Goal: Book appointment/travel/reservation

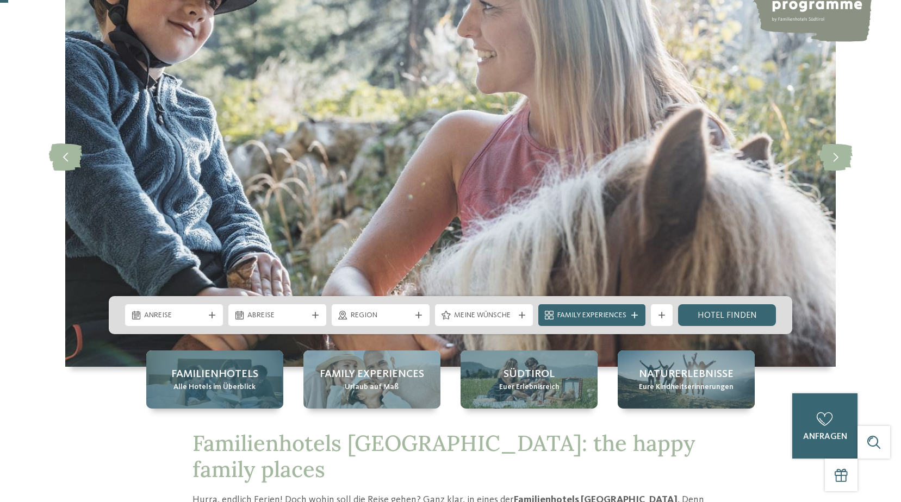
scroll to position [109, 0]
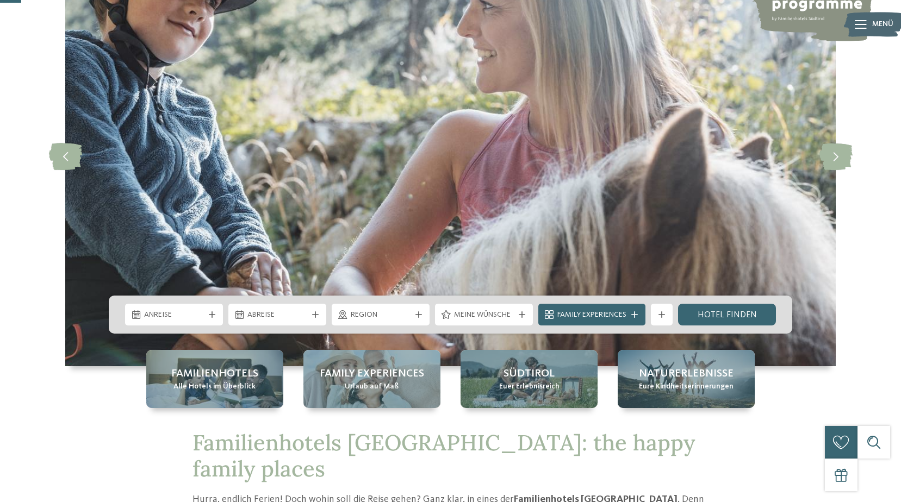
click at [195, 319] on span "Anreise" at bounding box center [174, 315] width 60 height 11
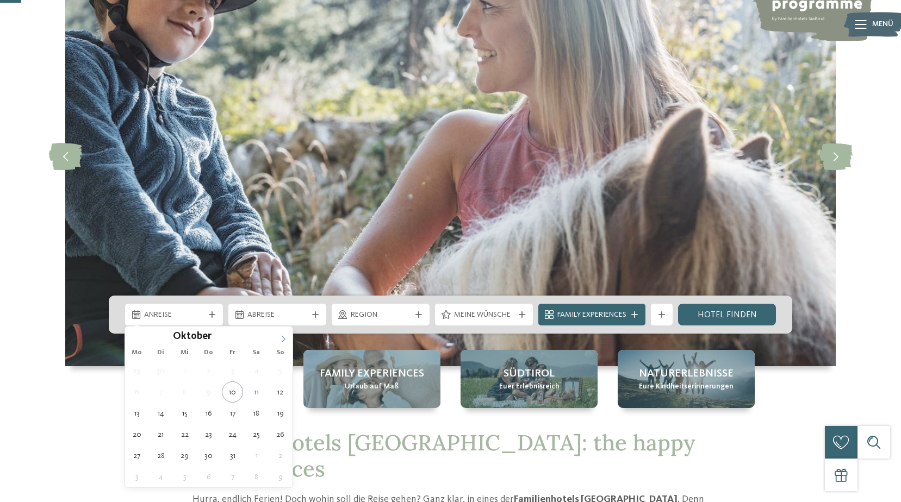
click at [284, 340] on icon at bounding box center [284, 338] width 4 height 7
type input "****"
click at [284, 340] on icon at bounding box center [284, 338] width 4 height 7
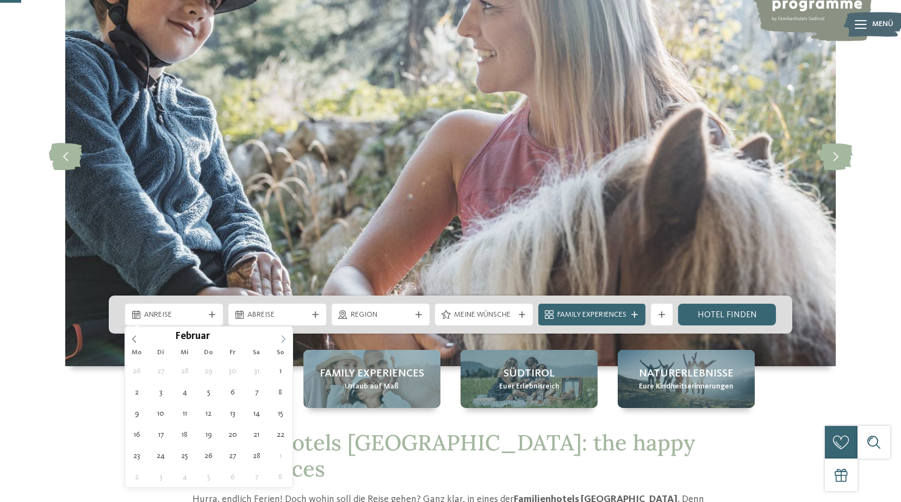
click at [284, 340] on icon at bounding box center [284, 338] width 4 height 7
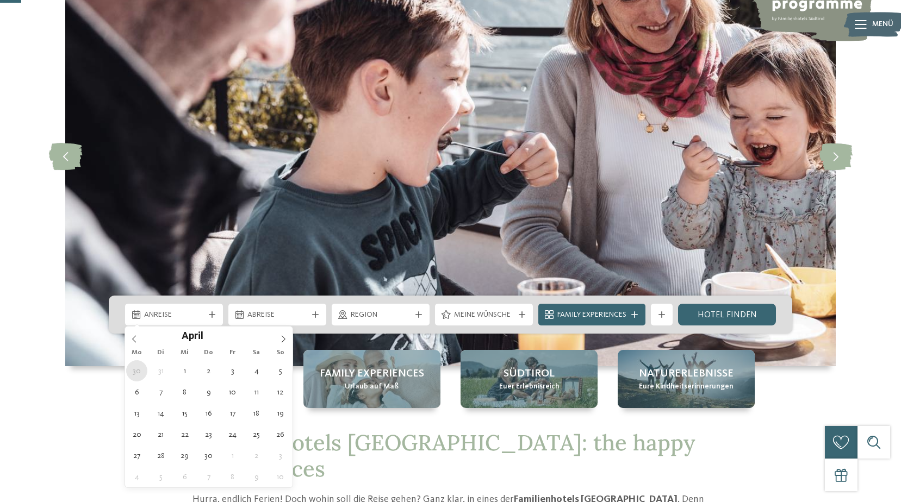
type div "30.03.2026"
type input "****"
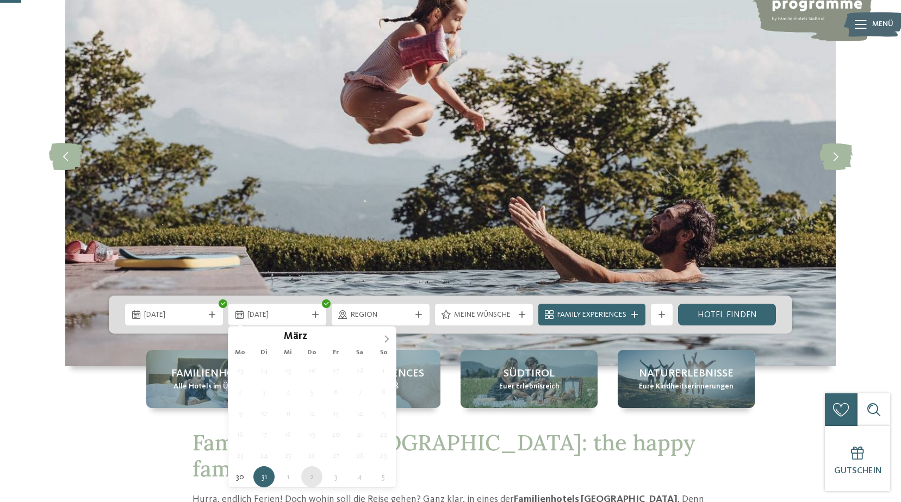
type div "02.04.2026"
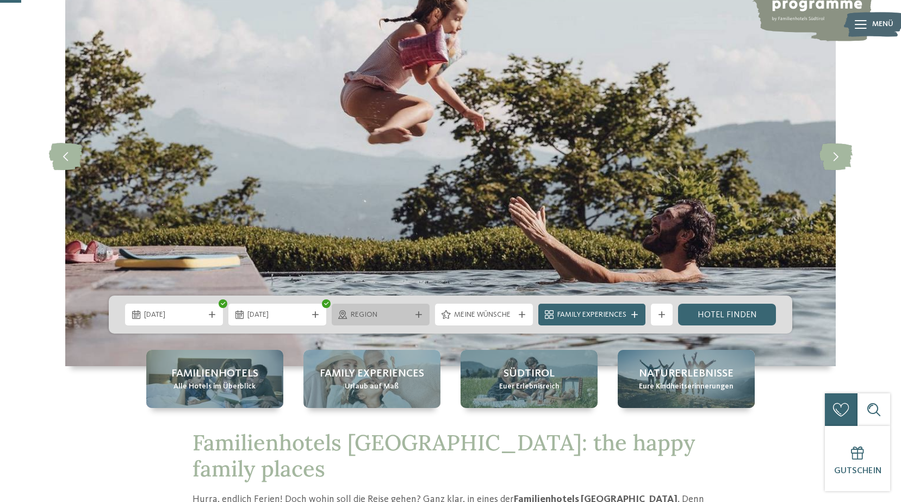
click at [402, 310] on span "Region" at bounding box center [381, 315] width 60 height 11
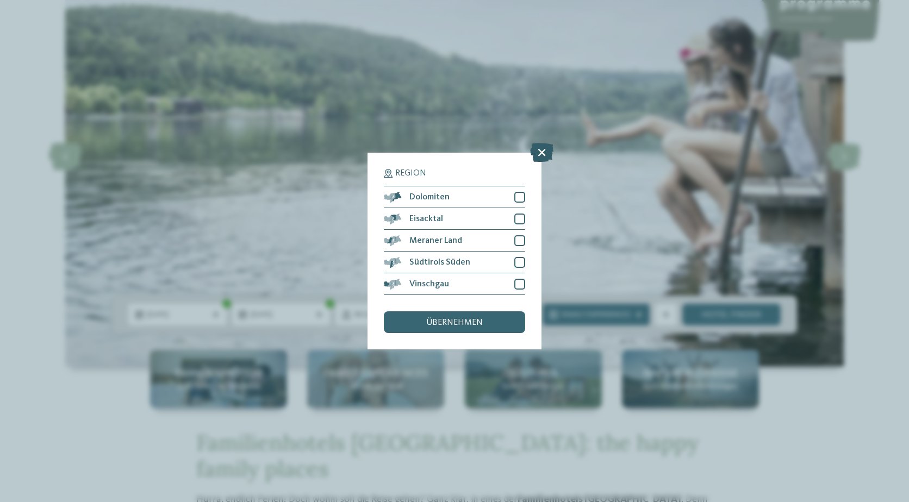
click at [540, 150] on icon at bounding box center [541, 152] width 23 height 19
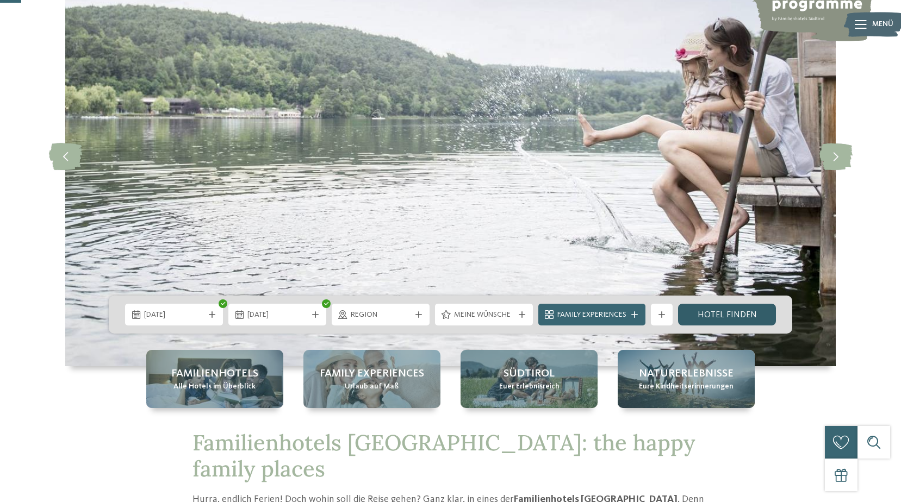
click at [714, 313] on link "Hotel finden" at bounding box center [727, 315] width 98 height 22
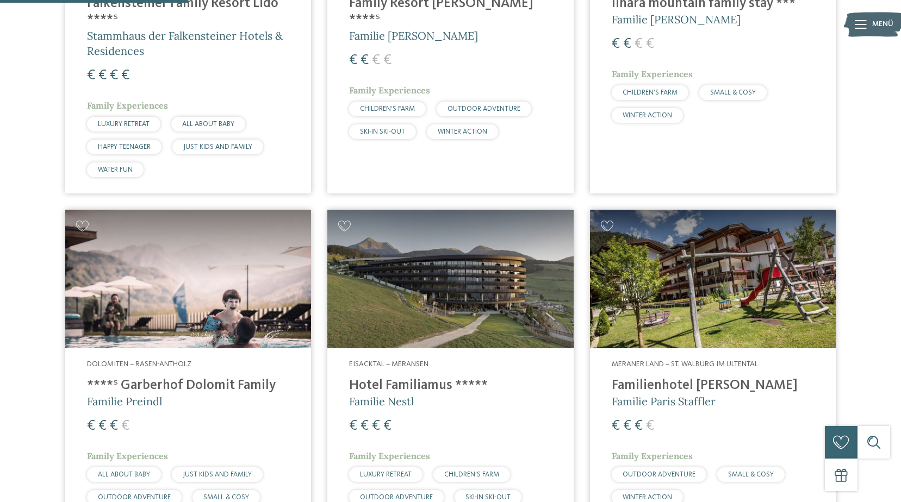
scroll to position [598, 0]
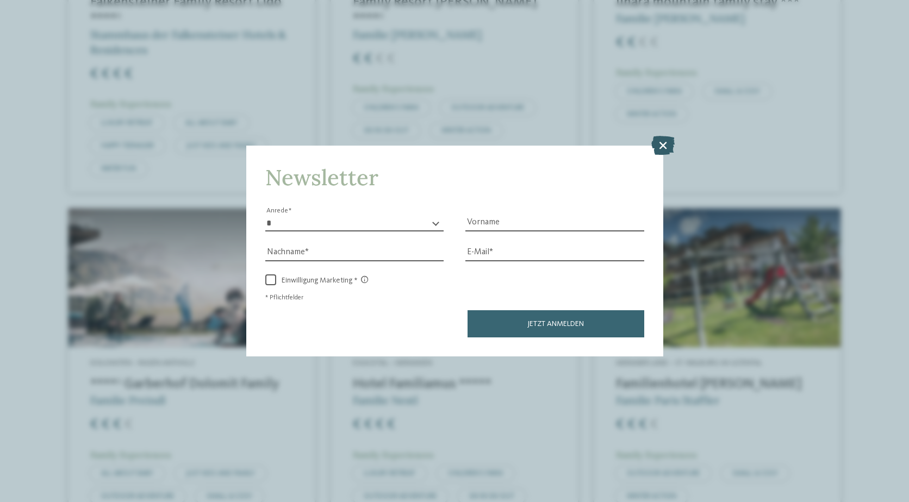
click at [661, 151] on icon at bounding box center [662, 144] width 23 height 19
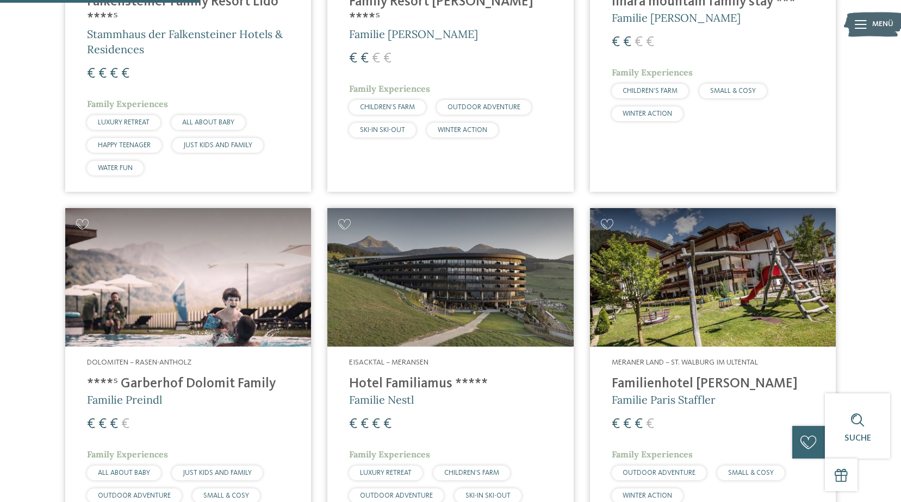
click at [521, 265] on img at bounding box center [450, 277] width 246 height 138
